Goal: Check status: Check status

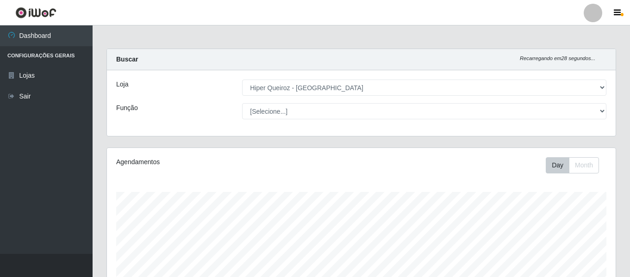
select select "497"
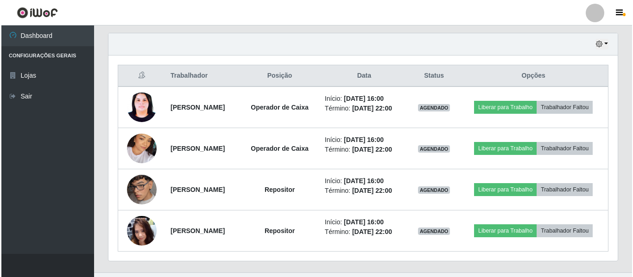
scroll to position [192, 509]
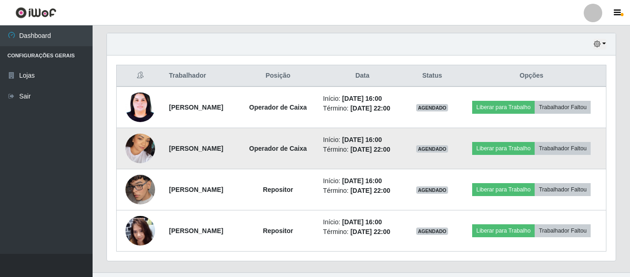
click at [147, 157] on img at bounding box center [141, 148] width 30 height 53
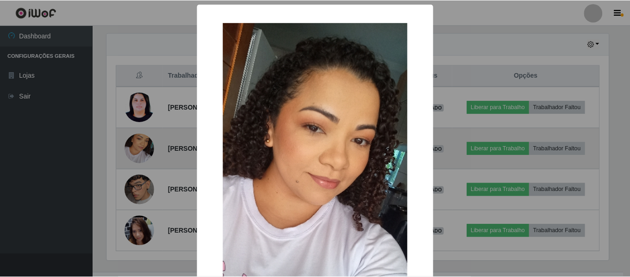
scroll to position [192, 504]
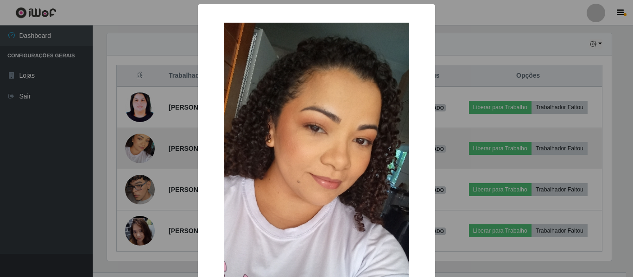
click at [147, 157] on div "× OK Cancel" at bounding box center [316, 138] width 633 height 277
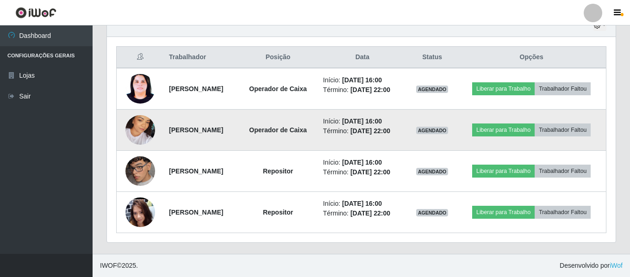
scroll to position [365, 0]
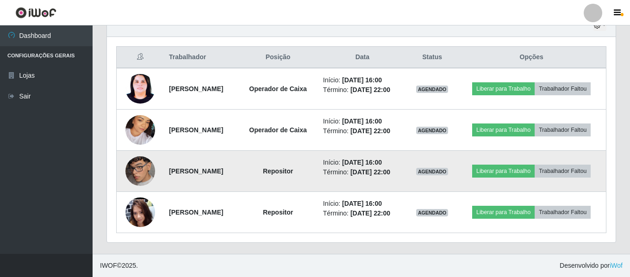
drag, startPoint x: 432, startPoint y: 147, endPoint x: 410, endPoint y: 150, distance: 21.9
click at [402, 158] on li "Início: [DATE] 16:00" at bounding box center [362, 163] width 79 height 10
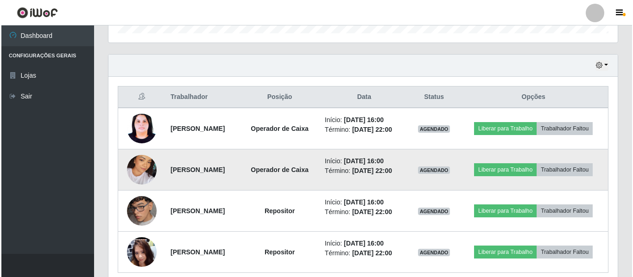
scroll to position [319, 0]
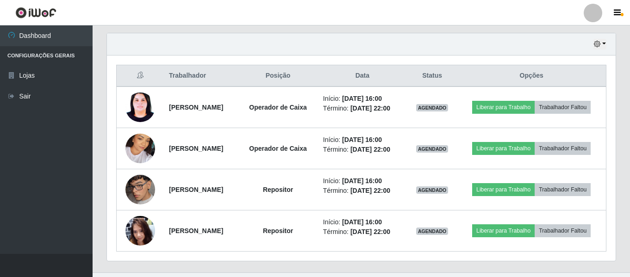
click at [110, 103] on div "Trabalhador Posição Data Status Opções [PERSON_NAME] Operador de Caixa Início: …" at bounding box center [361, 159] width 509 height 206
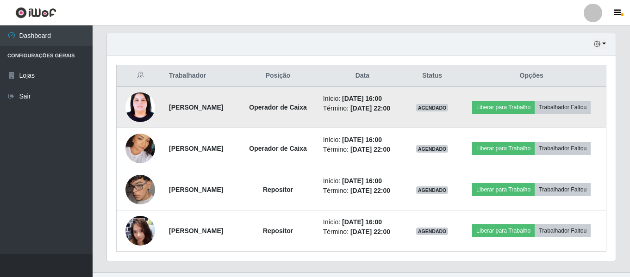
click at [126, 109] on img at bounding box center [141, 108] width 30 height 40
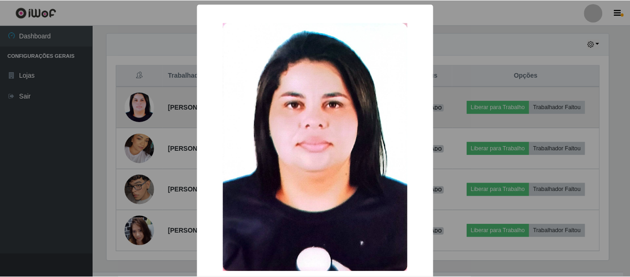
scroll to position [192, 504]
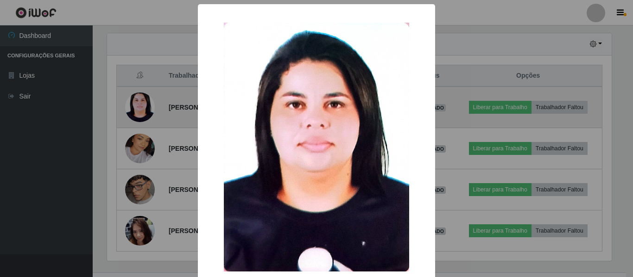
click at [126, 109] on div "× OK Cancel" at bounding box center [316, 138] width 633 height 277
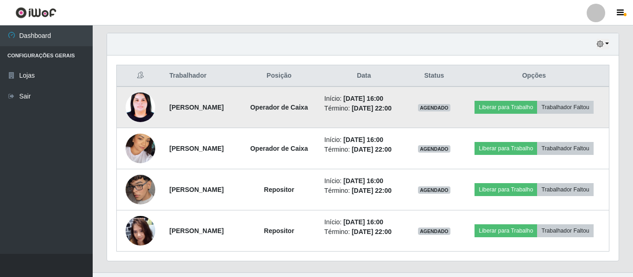
scroll to position [192, 509]
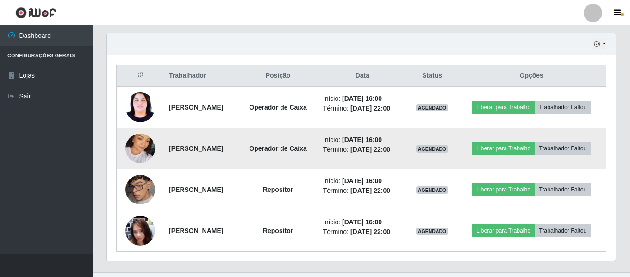
click at [142, 157] on img at bounding box center [141, 148] width 30 height 53
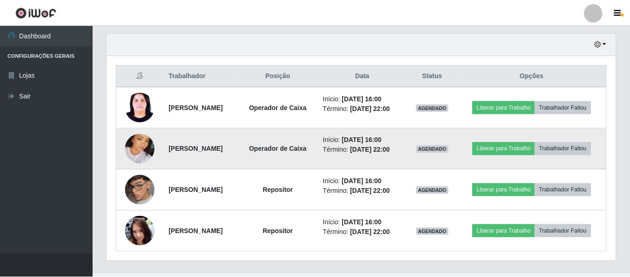
scroll to position [192, 504]
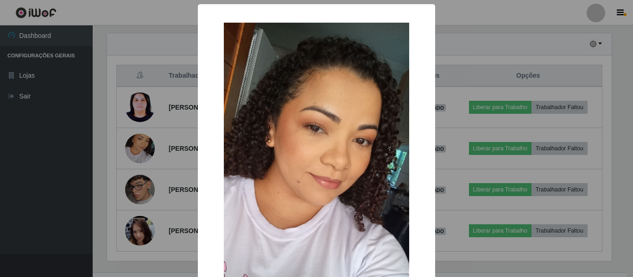
click at [465, 129] on div "× OK Cancel" at bounding box center [316, 138] width 633 height 277
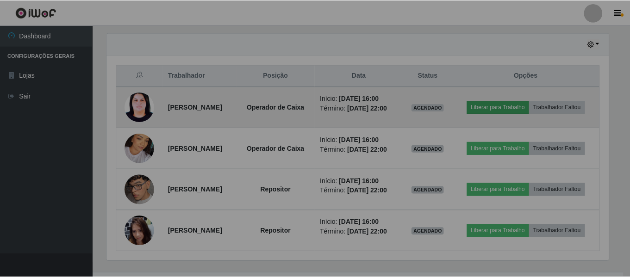
scroll to position [192, 509]
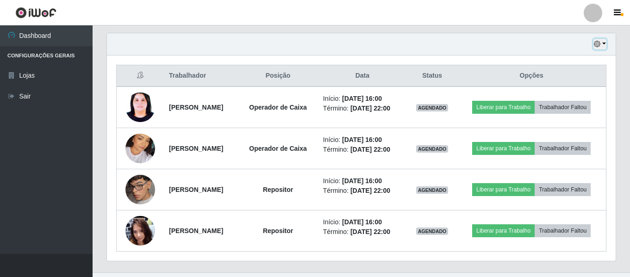
click at [602, 44] on button "button" at bounding box center [600, 44] width 13 height 11
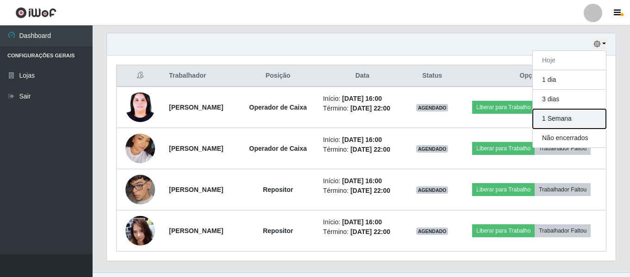
click at [579, 125] on button "1 Semana" at bounding box center [569, 118] width 73 height 19
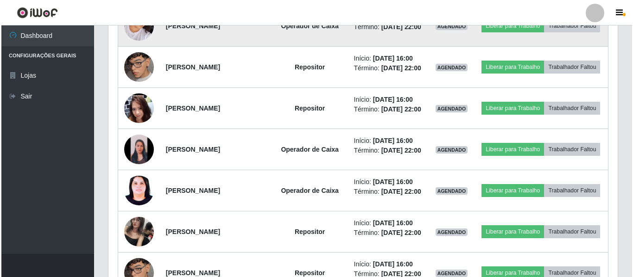
scroll to position [458, 0]
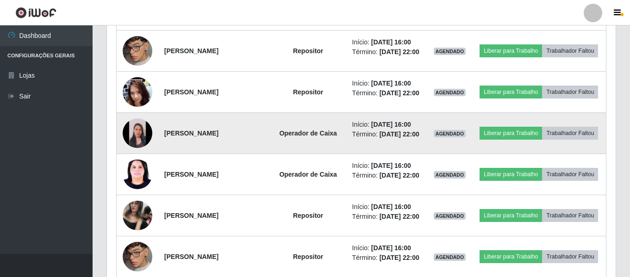
click at [132, 148] on img at bounding box center [138, 134] width 30 height 30
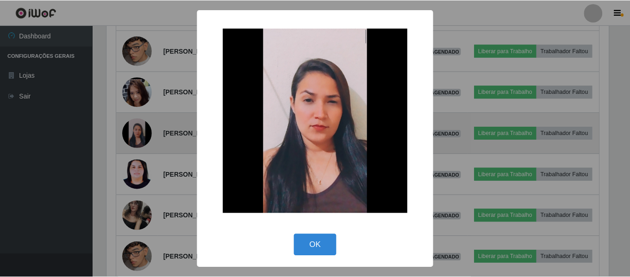
scroll to position [192, 504]
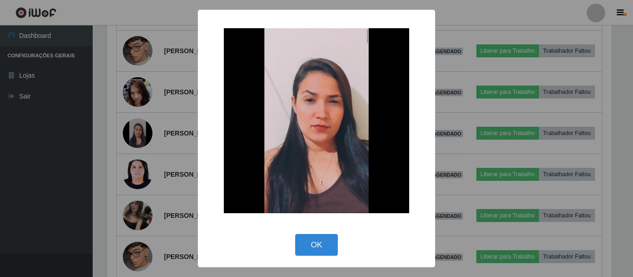
click at [139, 156] on div "× OK Cancel" at bounding box center [316, 138] width 633 height 277
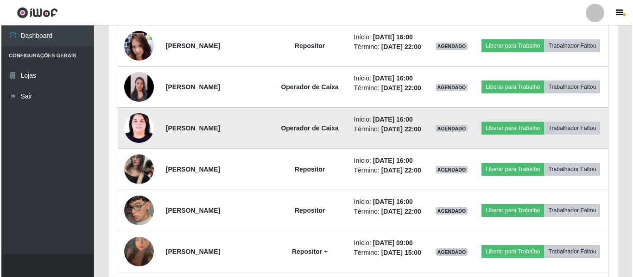
scroll to position [458, 0]
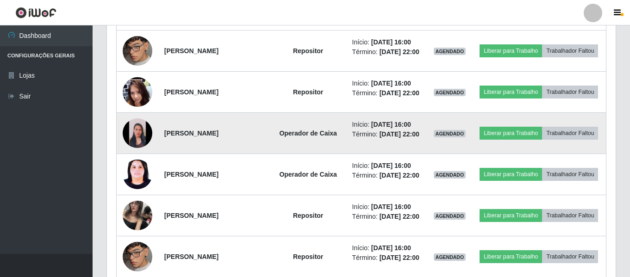
click at [138, 148] on img at bounding box center [138, 134] width 30 height 30
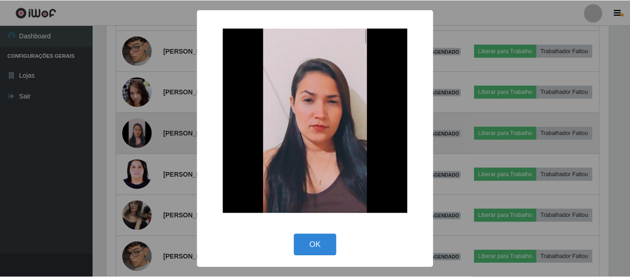
scroll to position [192, 504]
click at [138, 151] on div "× OK Cancel" at bounding box center [316, 138] width 633 height 277
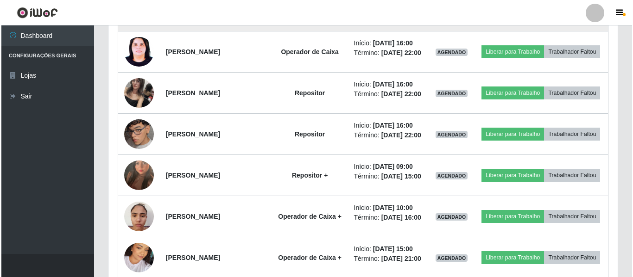
scroll to position [597, 0]
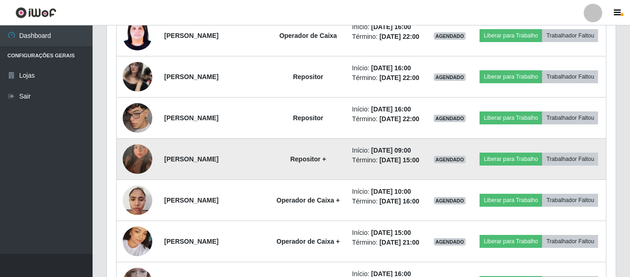
click at [137, 186] on img at bounding box center [138, 159] width 30 height 53
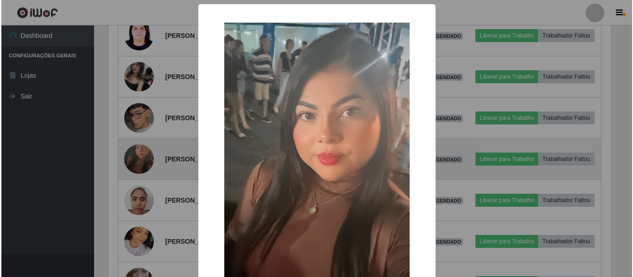
scroll to position [0, 0]
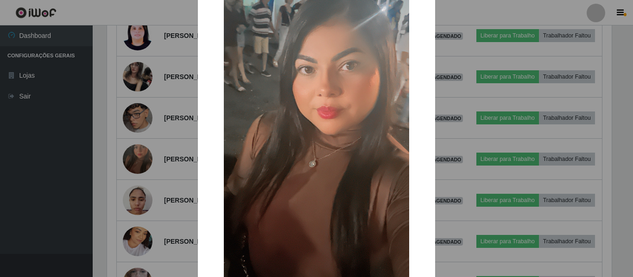
click at [131, 172] on div "× OK Cancel" at bounding box center [316, 138] width 633 height 277
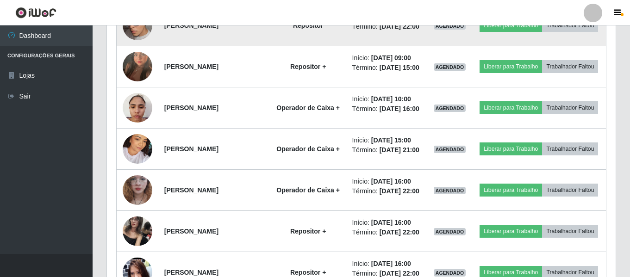
click at [140, 127] on img at bounding box center [138, 107] width 30 height 39
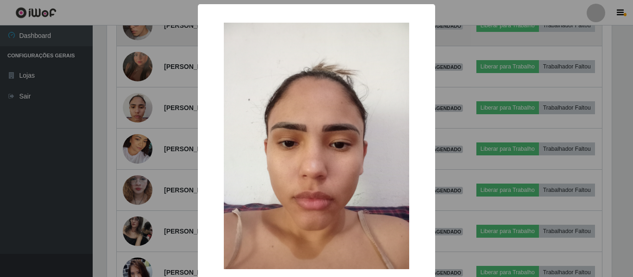
click at [140, 169] on div "× OK Cancel" at bounding box center [316, 138] width 633 height 277
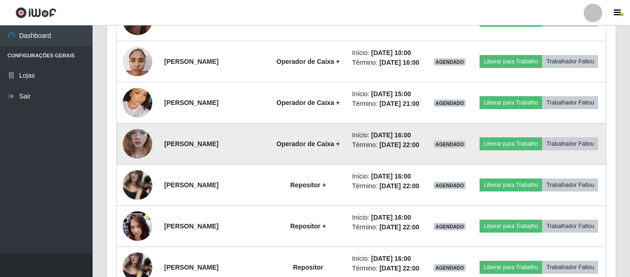
click at [142, 177] on img at bounding box center [138, 144] width 30 height 66
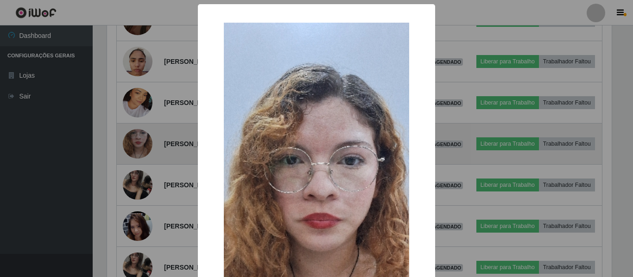
click at [142, 222] on div "× OK Cancel" at bounding box center [316, 138] width 633 height 277
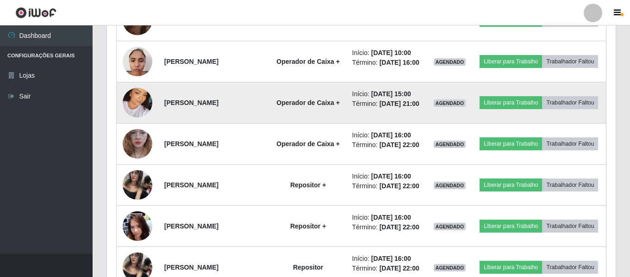
click at [134, 129] on img at bounding box center [138, 102] width 30 height 53
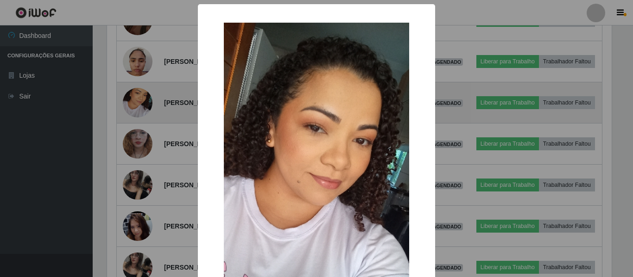
click at [134, 179] on div "× OK Cancel" at bounding box center [316, 138] width 633 height 277
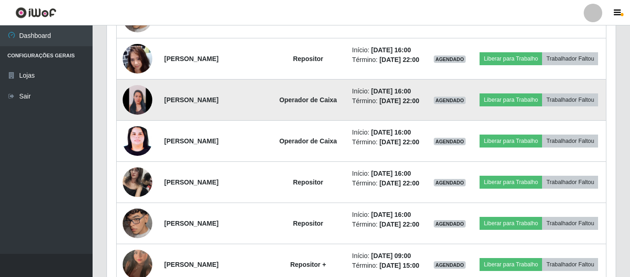
click at [141, 115] on img at bounding box center [138, 100] width 30 height 30
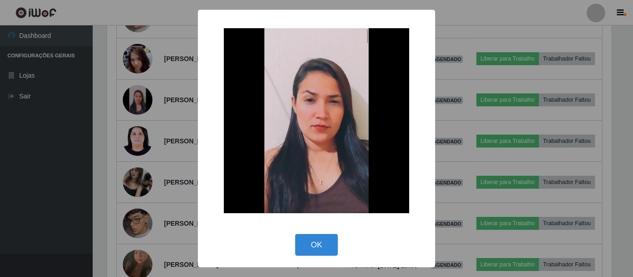
click at [122, 167] on div "× OK Cancel" at bounding box center [316, 138] width 633 height 277
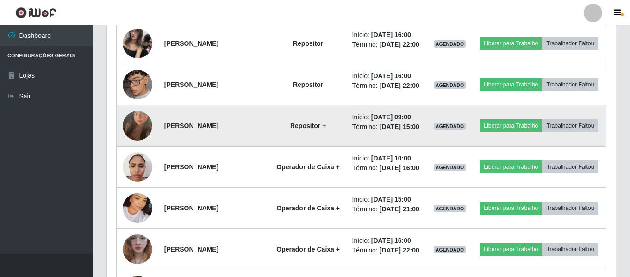
click at [132, 152] on img at bounding box center [138, 126] width 30 height 53
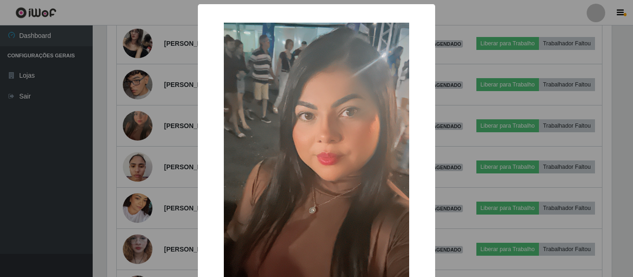
click at [145, 184] on div "× OK Cancel" at bounding box center [316, 138] width 633 height 277
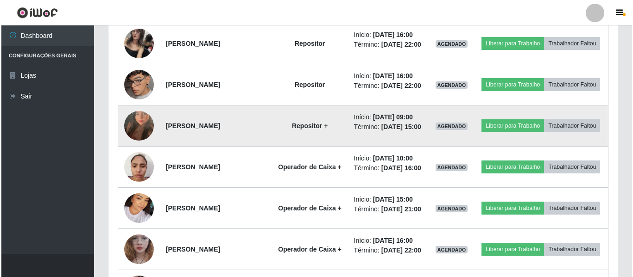
scroll to position [677, 0]
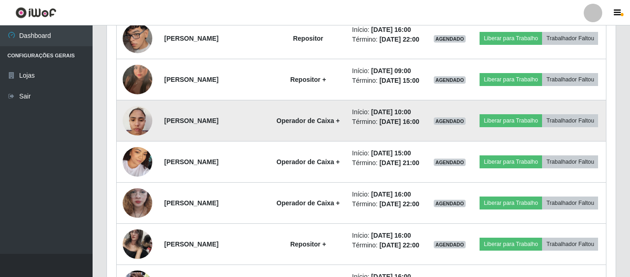
click at [137, 140] on img at bounding box center [138, 120] width 30 height 39
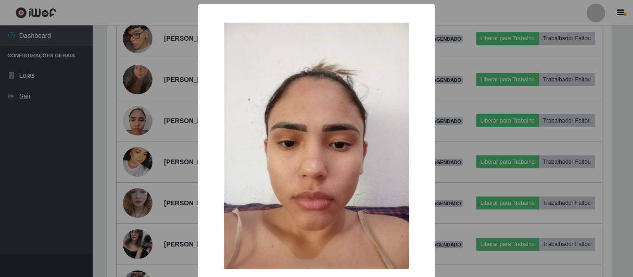
click at [133, 195] on div "× OK Cancel" at bounding box center [316, 138] width 633 height 277
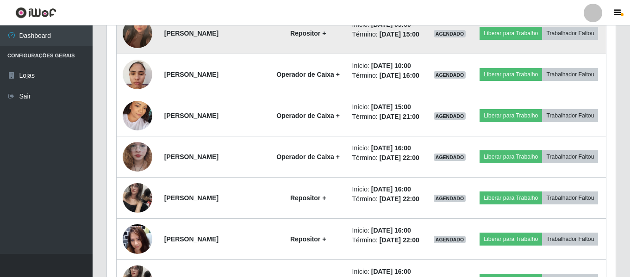
scroll to position [769, 0]
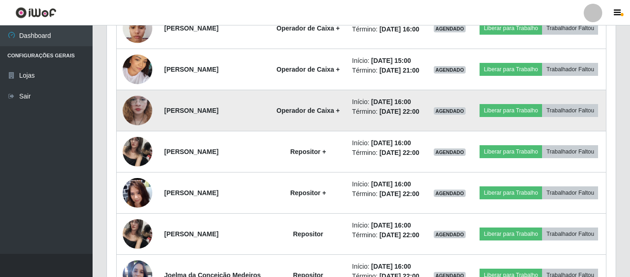
click at [139, 144] on img at bounding box center [138, 111] width 30 height 66
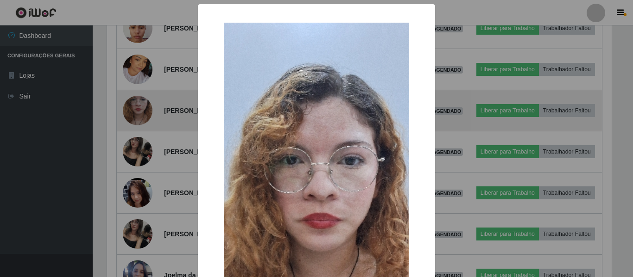
click at [139, 190] on div "× OK Cancel" at bounding box center [316, 138] width 633 height 277
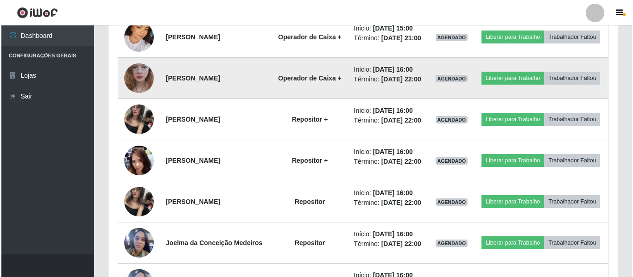
scroll to position [816, 0]
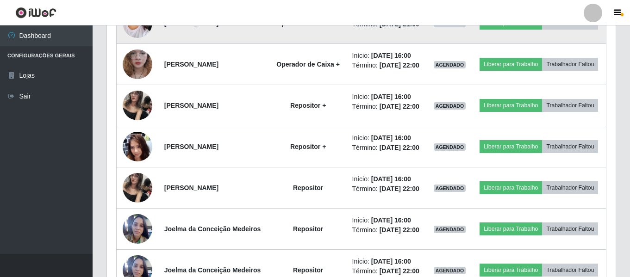
click at [129, 50] on img at bounding box center [138, 23] width 30 height 53
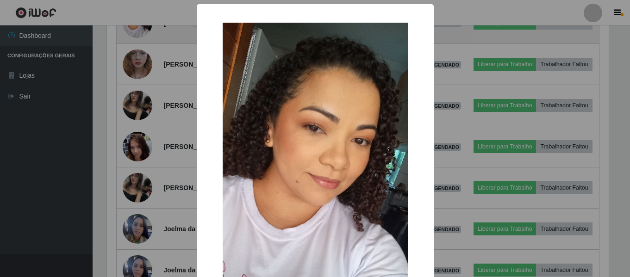
scroll to position [192, 504]
click at [129, 97] on div "× OK Cancel" at bounding box center [316, 138] width 633 height 277
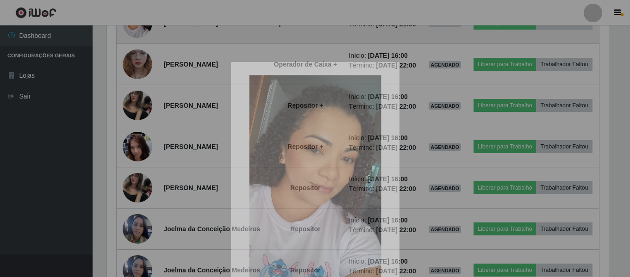
scroll to position [192, 509]
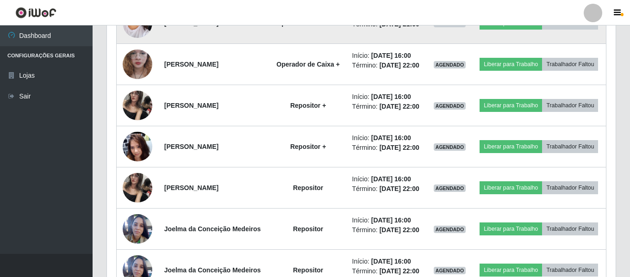
click at [130, 50] on img at bounding box center [138, 23] width 30 height 53
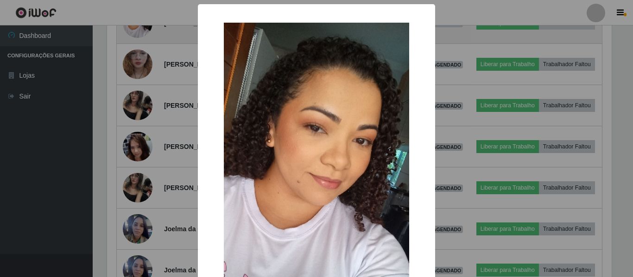
click at [130, 98] on div "× OK Cancel" at bounding box center [316, 138] width 633 height 277
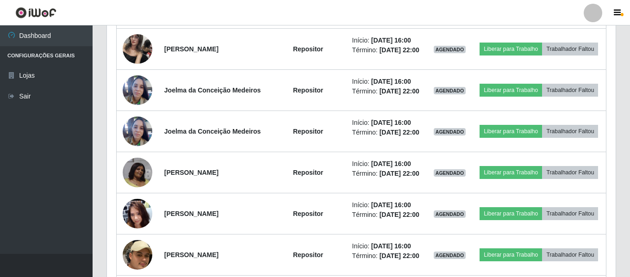
click at [130, 41] on img at bounding box center [138, 8] width 30 height 66
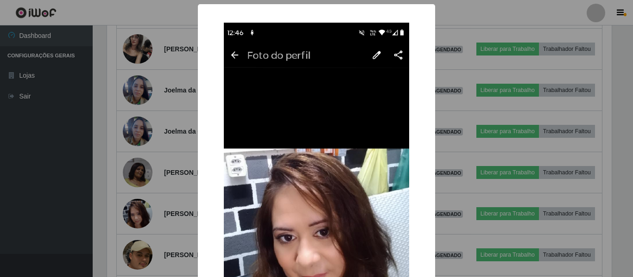
click at [130, 99] on div "× OK Cancel" at bounding box center [316, 138] width 633 height 277
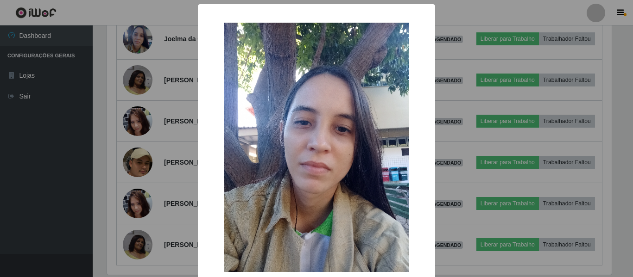
click at [138, 107] on div "× OK Cancel" at bounding box center [316, 138] width 633 height 277
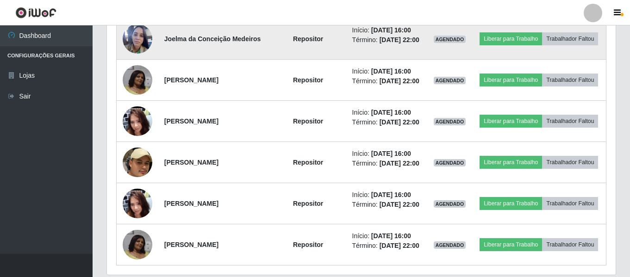
click at [140, 59] on img at bounding box center [138, 39] width 30 height 40
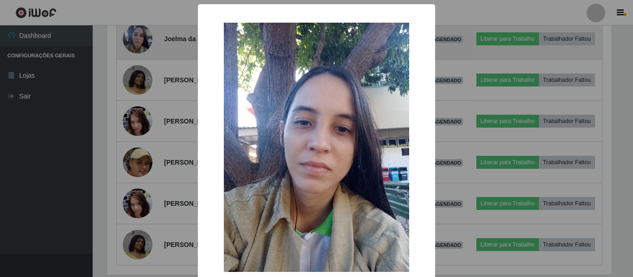
click at [140, 140] on div "× OK Cancel" at bounding box center [316, 138] width 633 height 277
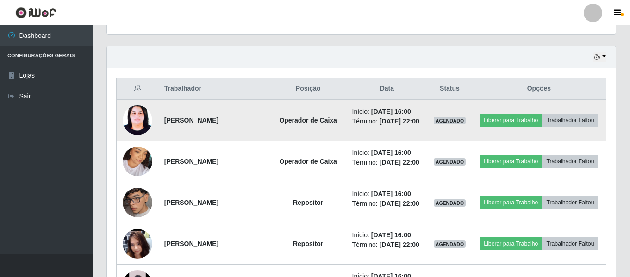
click at [140, 127] on img at bounding box center [138, 121] width 30 height 40
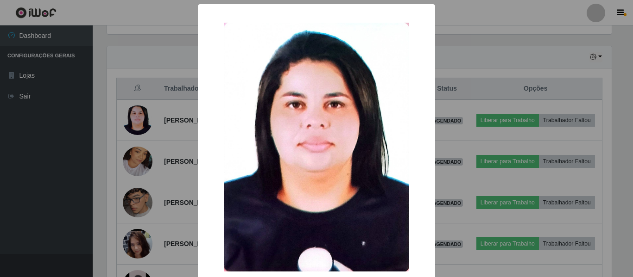
click at [130, 133] on div "× OK Cancel" at bounding box center [316, 138] width 633 height 277
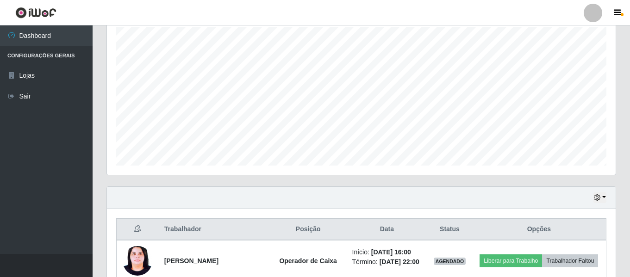
scroll to position [0, 0]
